Goal: Navigation & Orientation: Find specific page/section

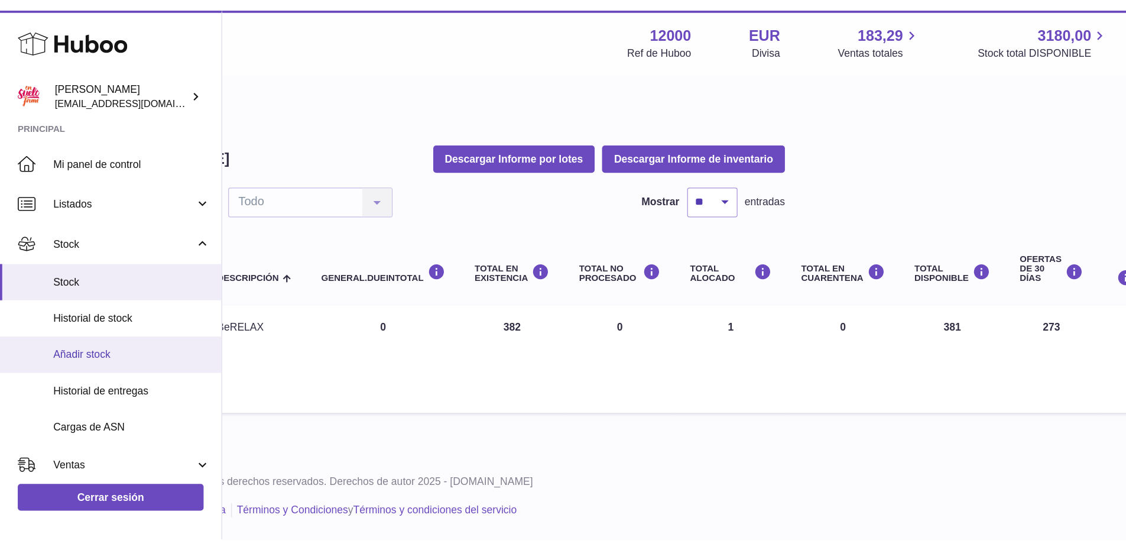
scroll to position [9, 240]
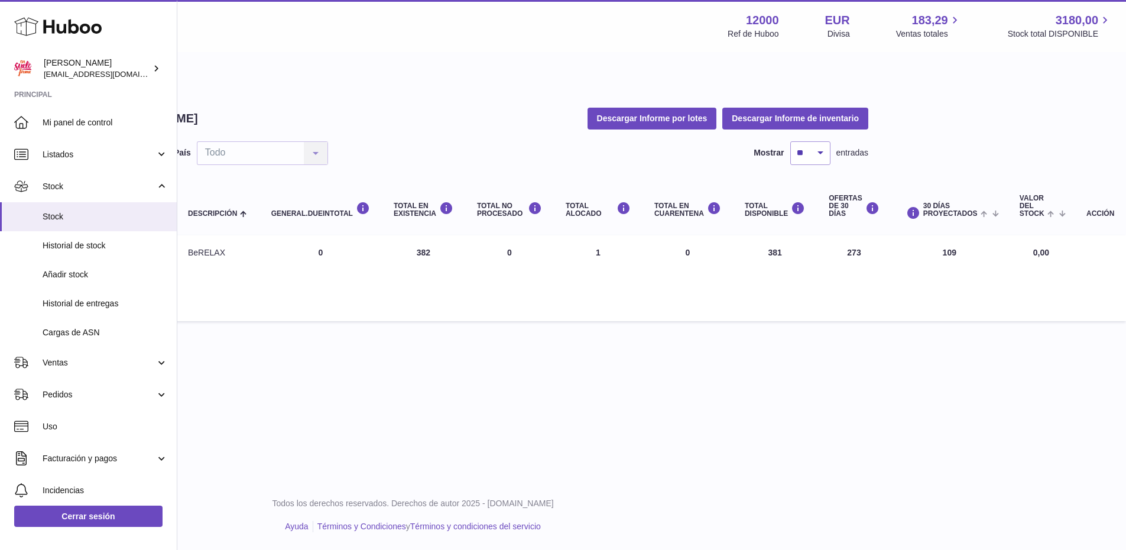
click at [63, 32] on use at bounding box center [57, 27] width 87 height 18
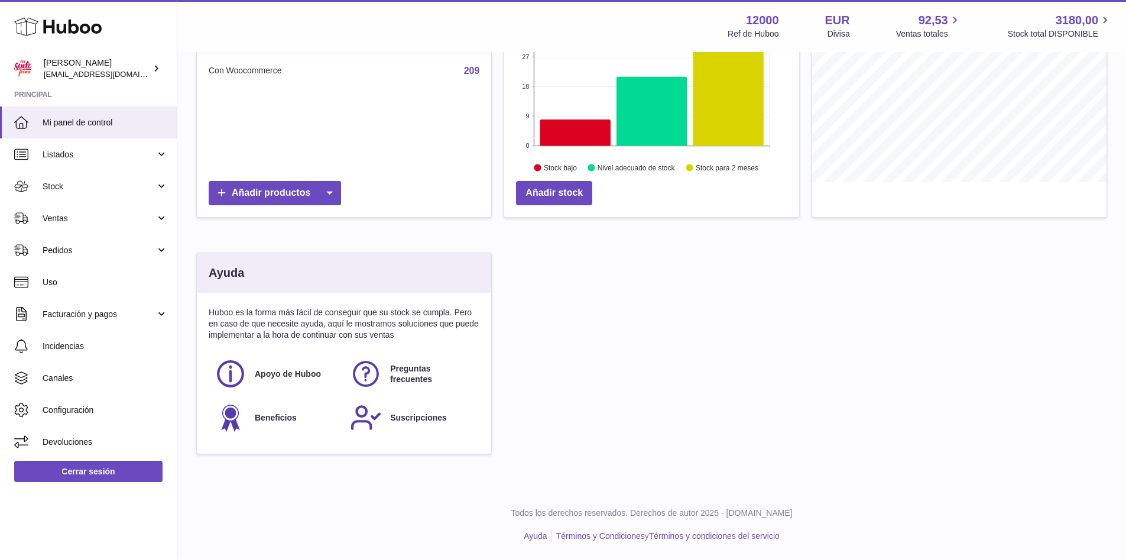
scroll to position [206, 0]
click at [570, 138] on icon at bounding box center [575, 132] width 70 height 26
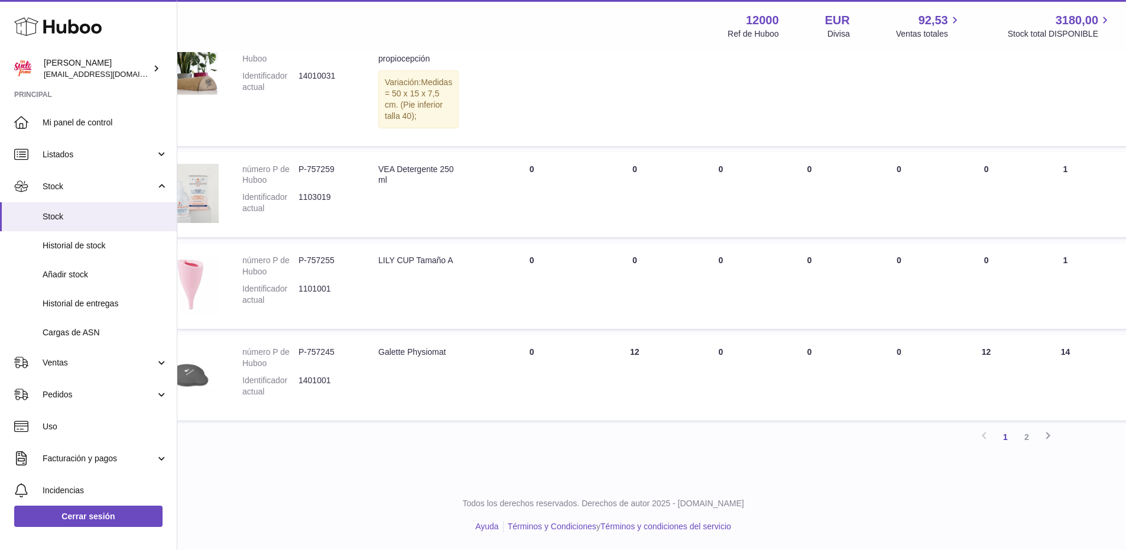
scroll to position [828, 48]
click at [1026, 447] on link "2" at bounding box center [1026, 436] width 21 height 21
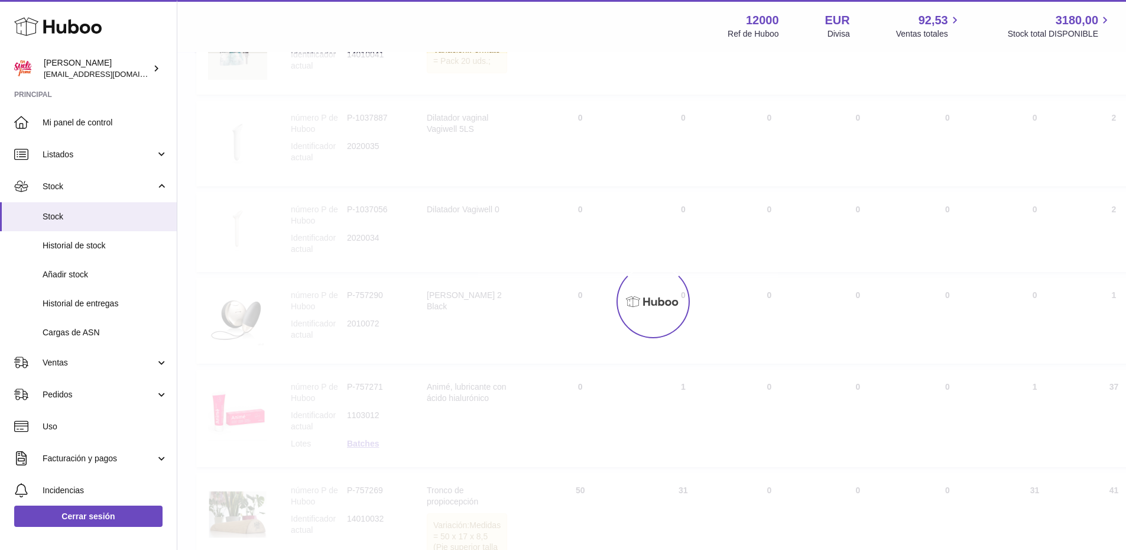
scroll to position [53, 0]
